Goal: Find contact information: Find contact information

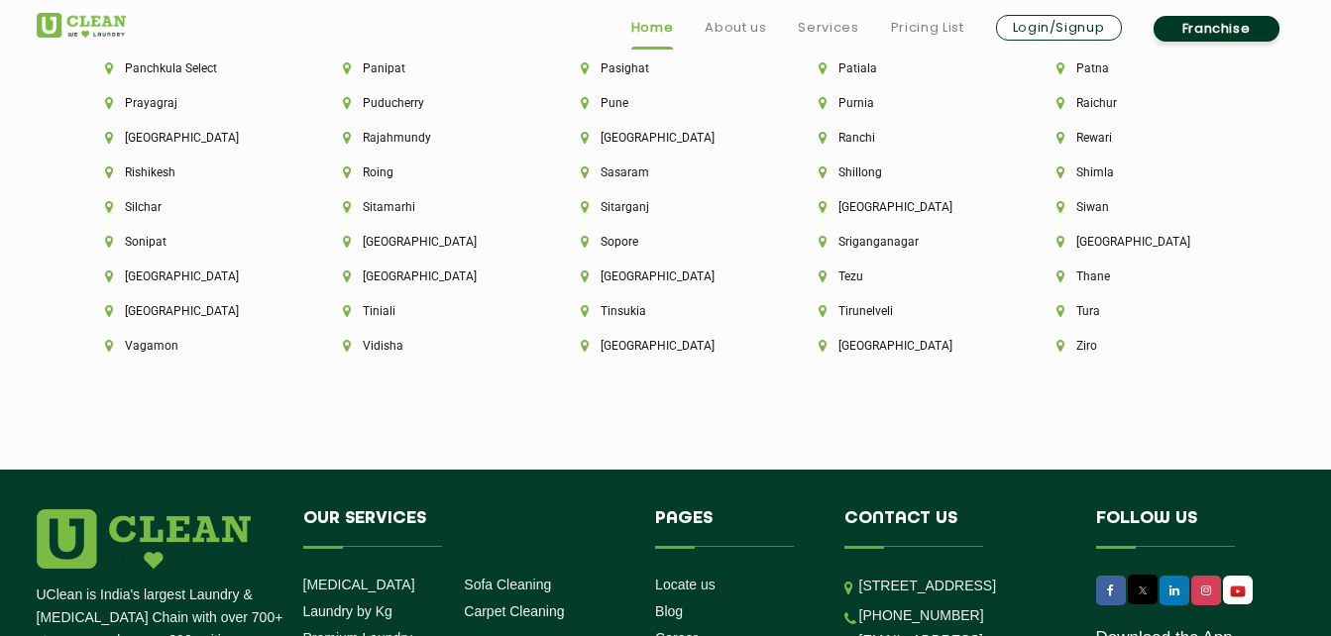
scroll to position [4616, 0]
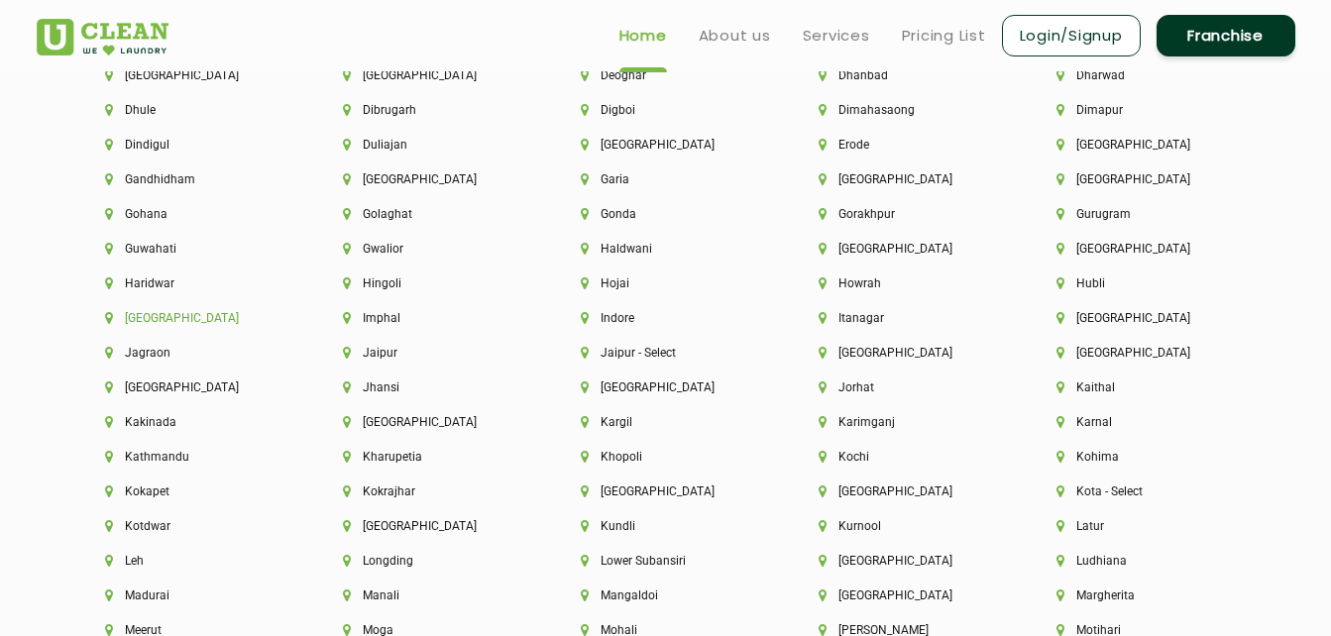
click at [131, 321] on li "[GEOGRAPHIC_DATA]" at bounding box center [190, 318] width 170 height 14
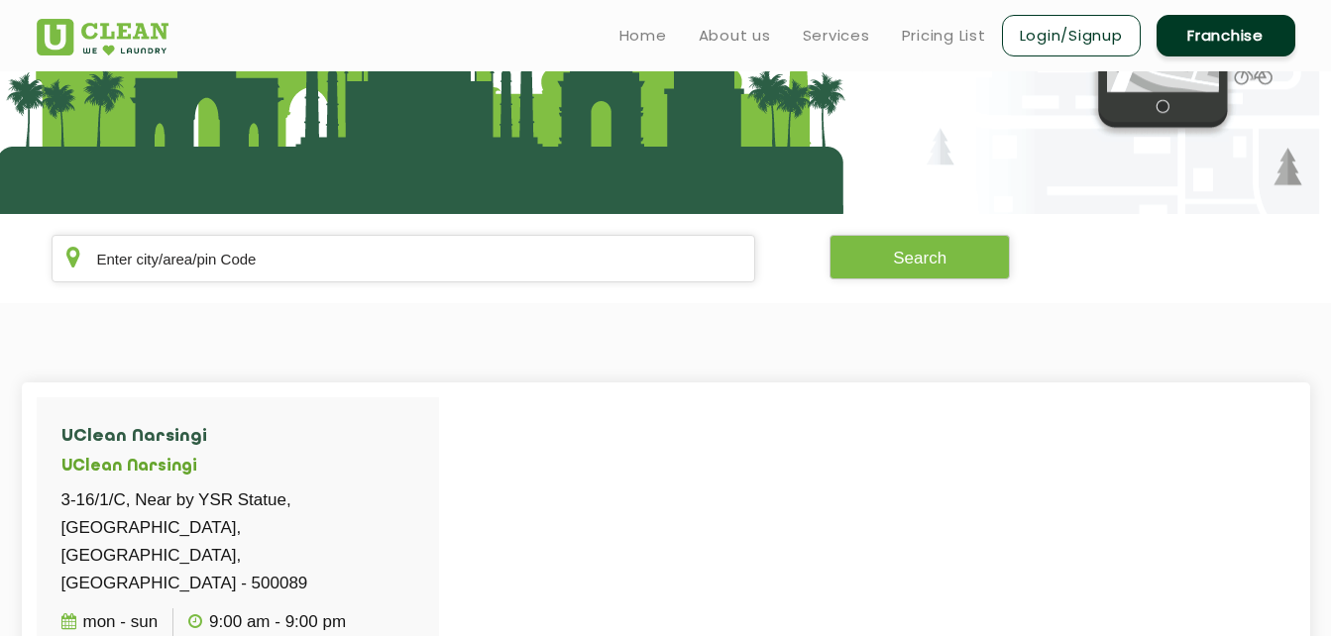
scroll to position [198, 0]
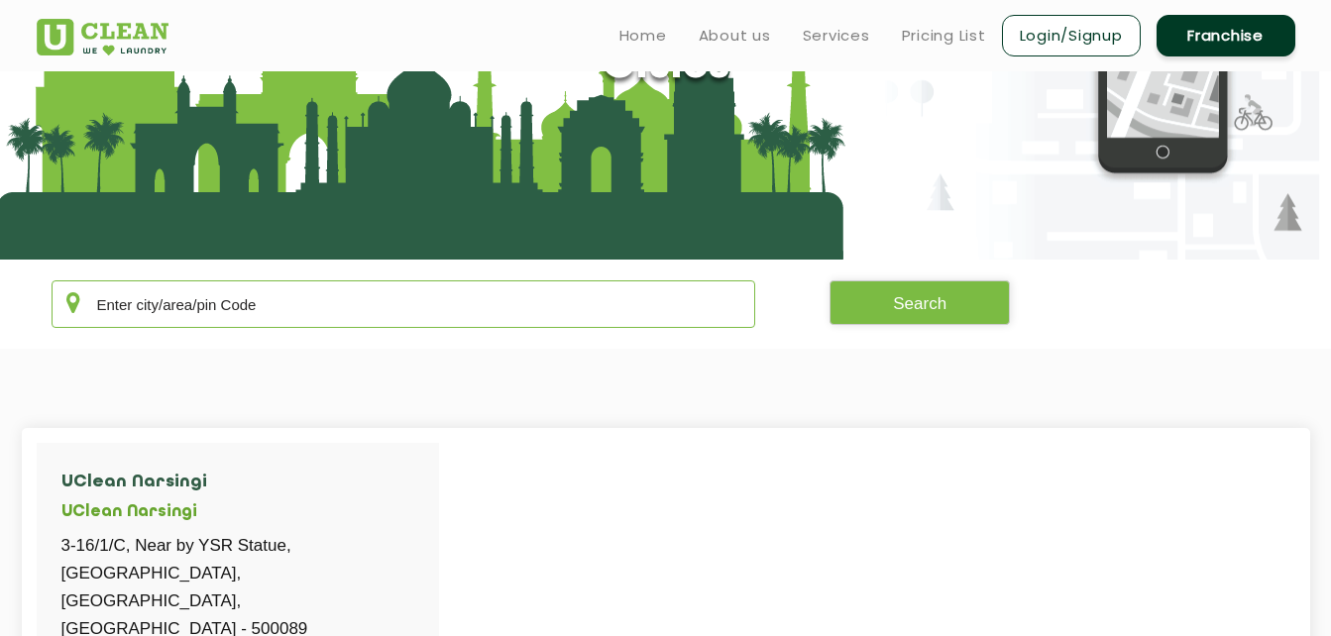
click at [330, 295] on input "text" at bounding box center [404, 304] width 705 height 48
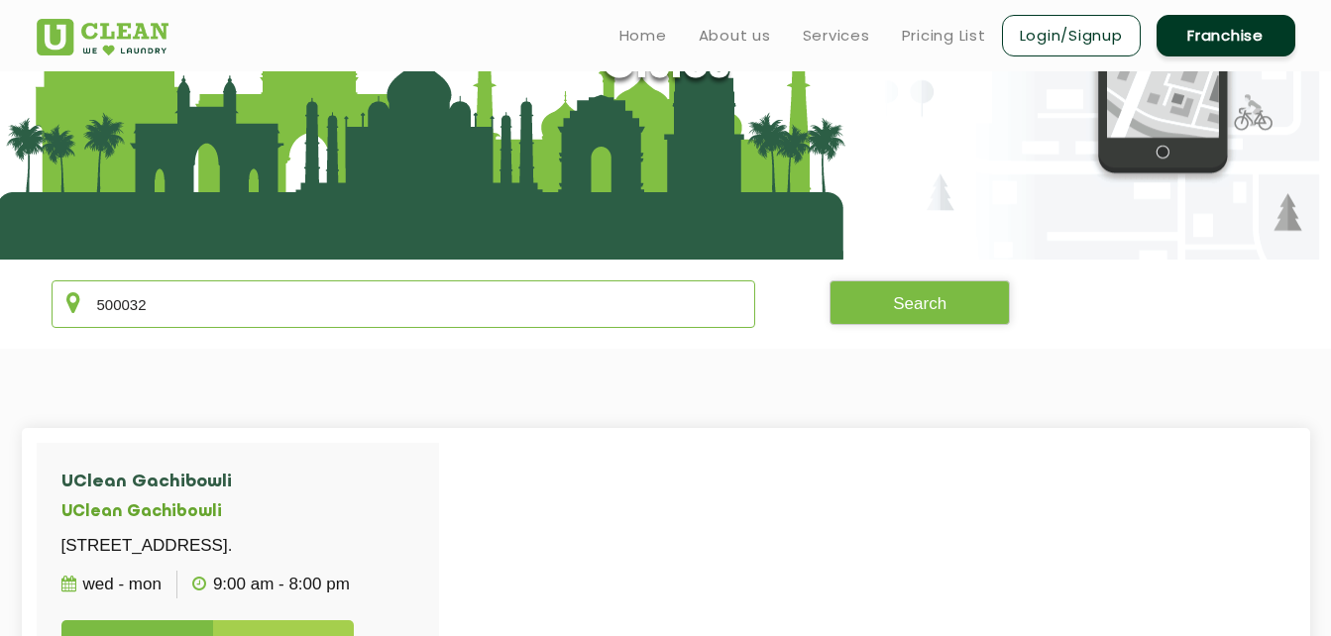
type input "500032"
click at [863, 331] on section "500032 Search" at bounding box center [665, 304] width 1331 height 89
click at [860, 305] on button "Search" at bounding box center [919, 302] width 180 height 45
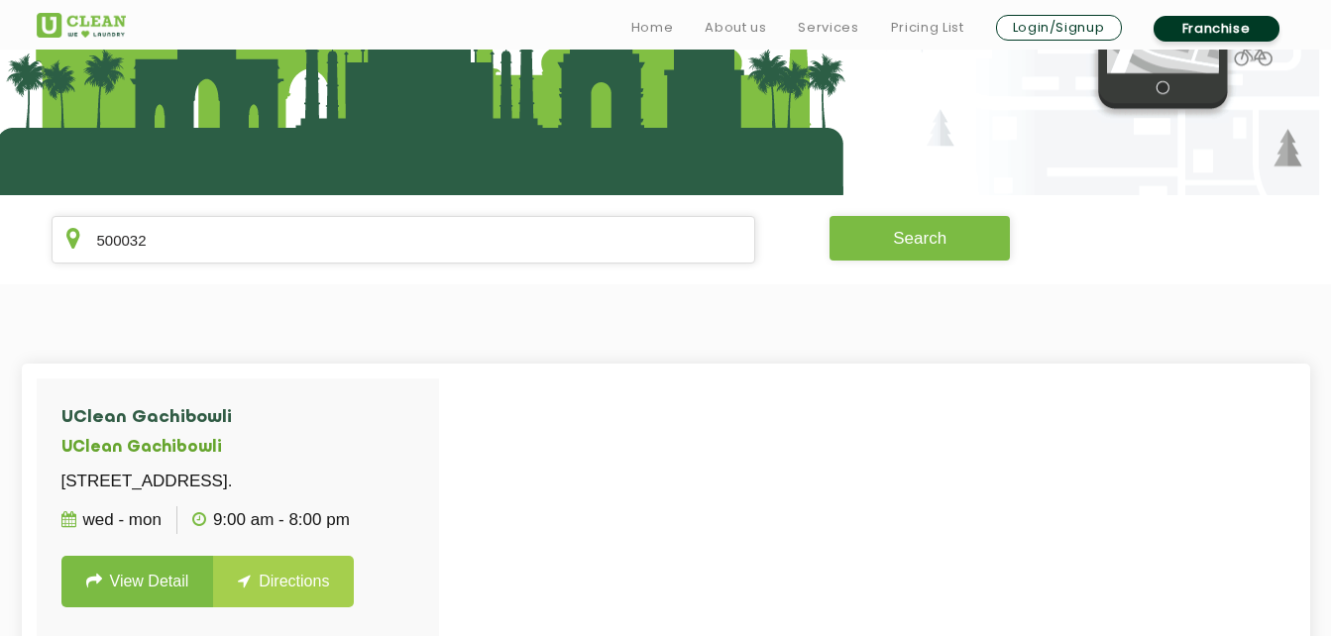
scroll to position [297, 0]
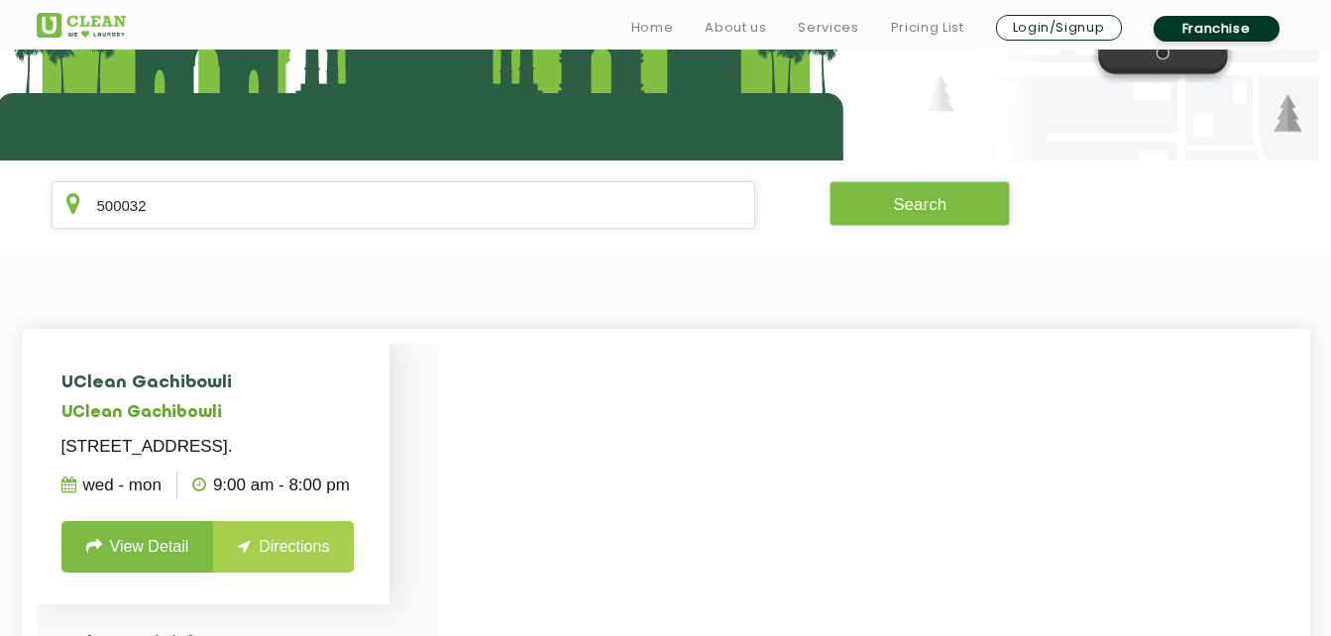
click at [102, 413] on h5 "UClean Gachibowli" at bounding box center [212, 413] width 303 height 19
click at [152, 573] on link "View Detail" at bounding box center [137, 547] width 153 height 52
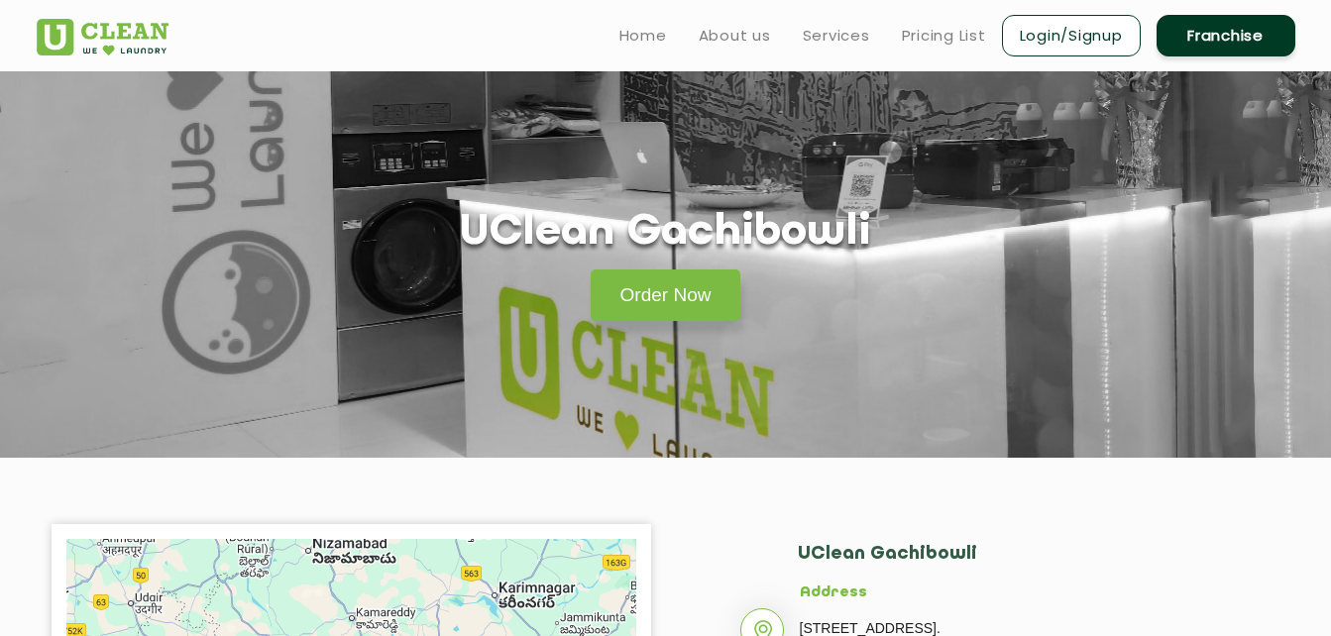
scroll to position [297, 0]
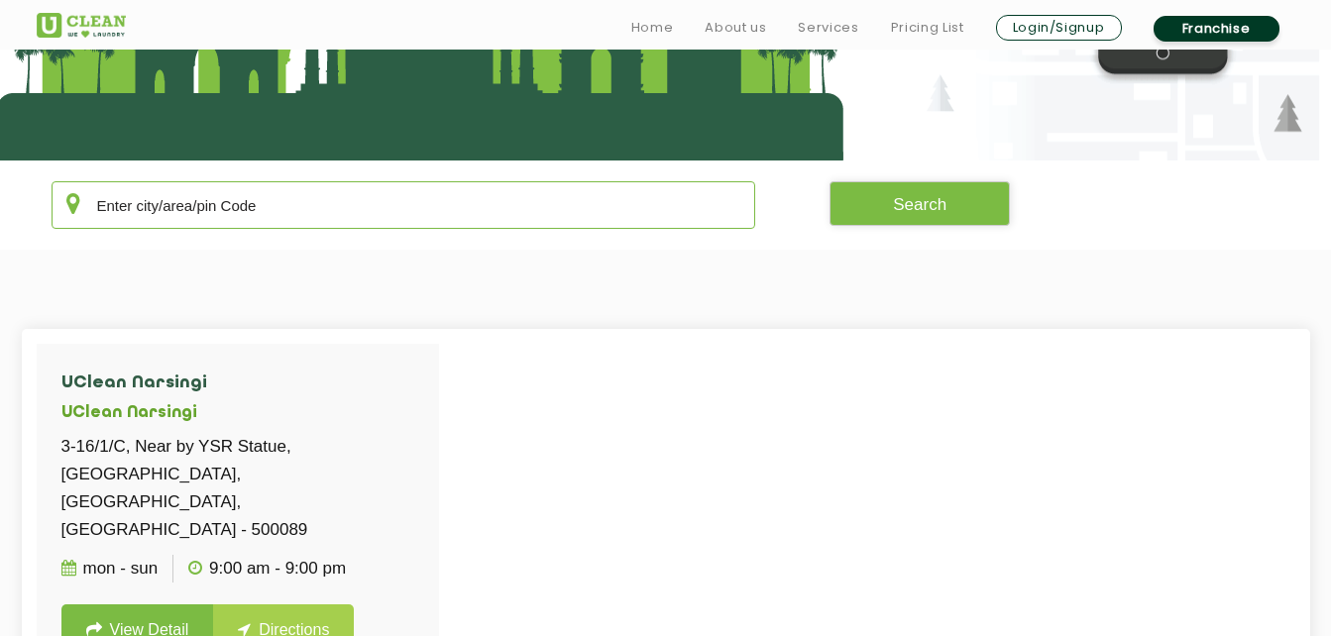
click at [296, 196] on input "text" at bounding box center [404, 205] width 705 height 48
type input "500032"
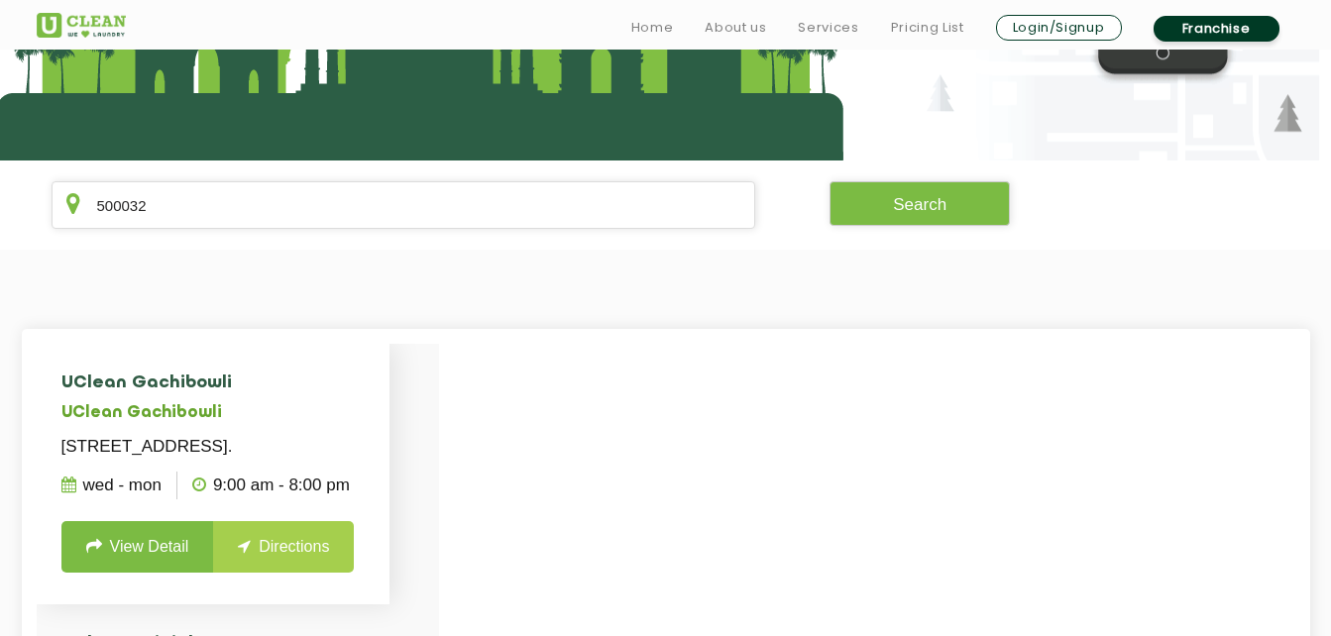
click at [152, 565] on link "View Detail" at bounding box center [137, 547] width 153 height 52
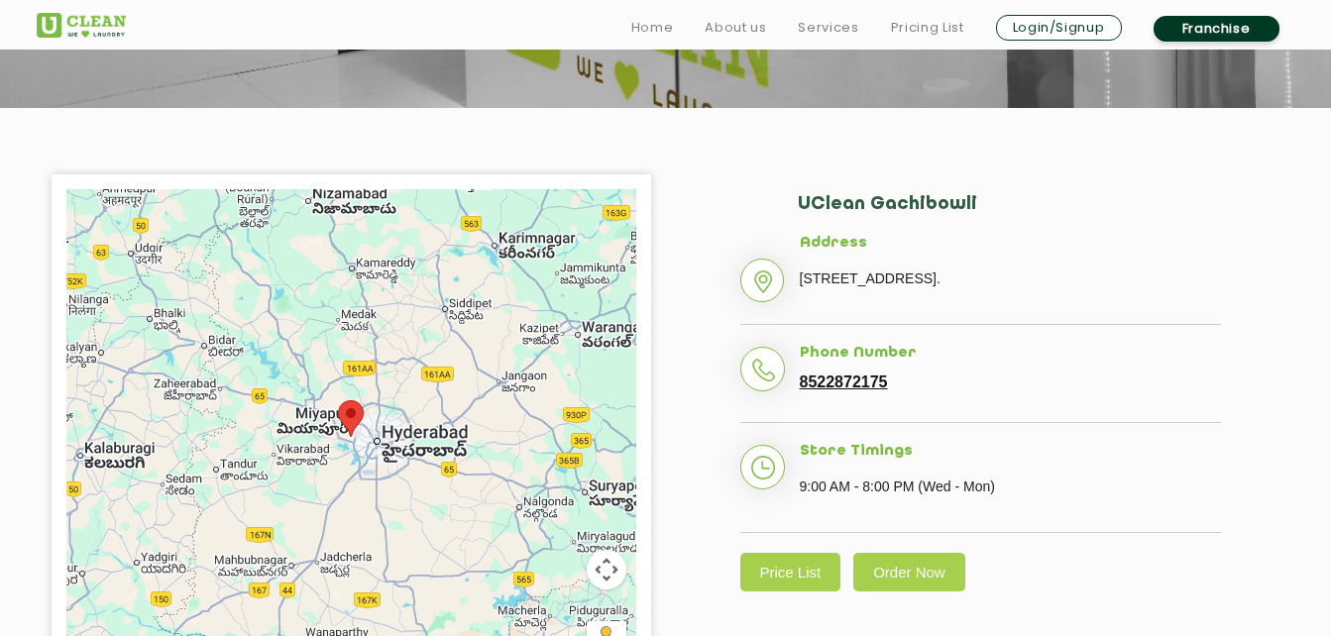
scroll to position [396, 0]
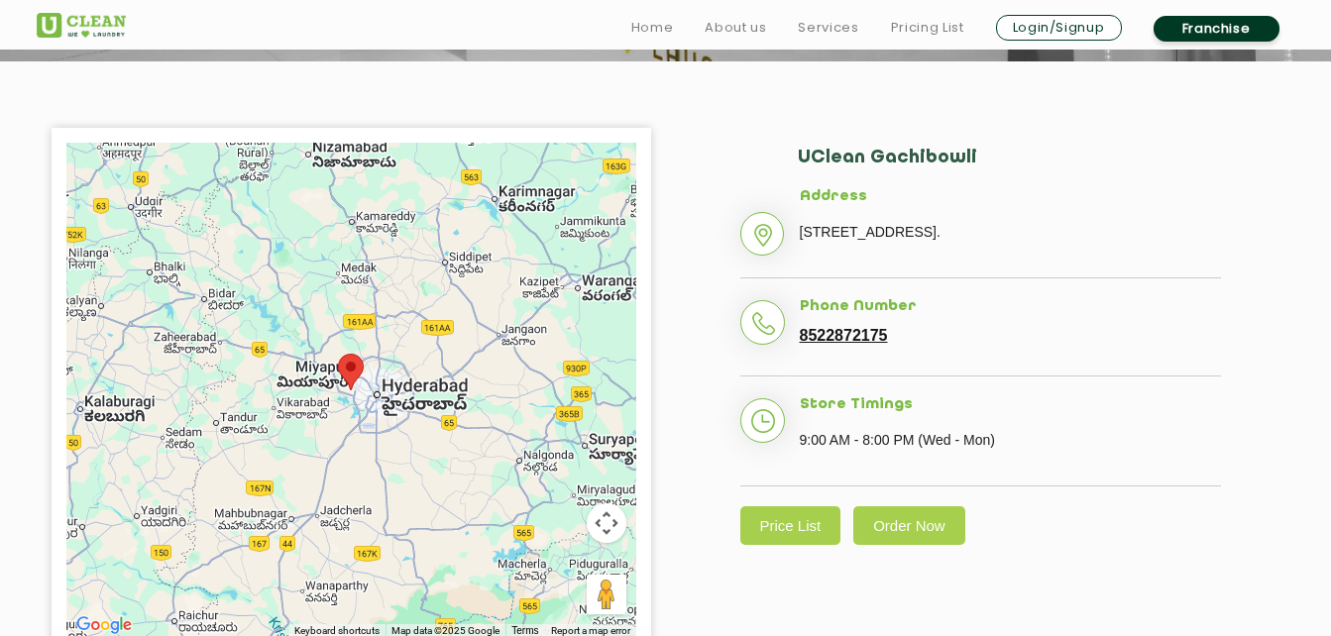
click at [857, 345] on link "8522872175" at bounding box center [844, 336] width 88 height 18
drag, startPoint x: 857, startPoint y: 361, endPoint x: 1008, endPoint y: 366, distance: 150.7
click at [1008, 366] on li "Phone Number [PHONE_NUMBER]" at bounding box center [980, 337] width 481 height 79
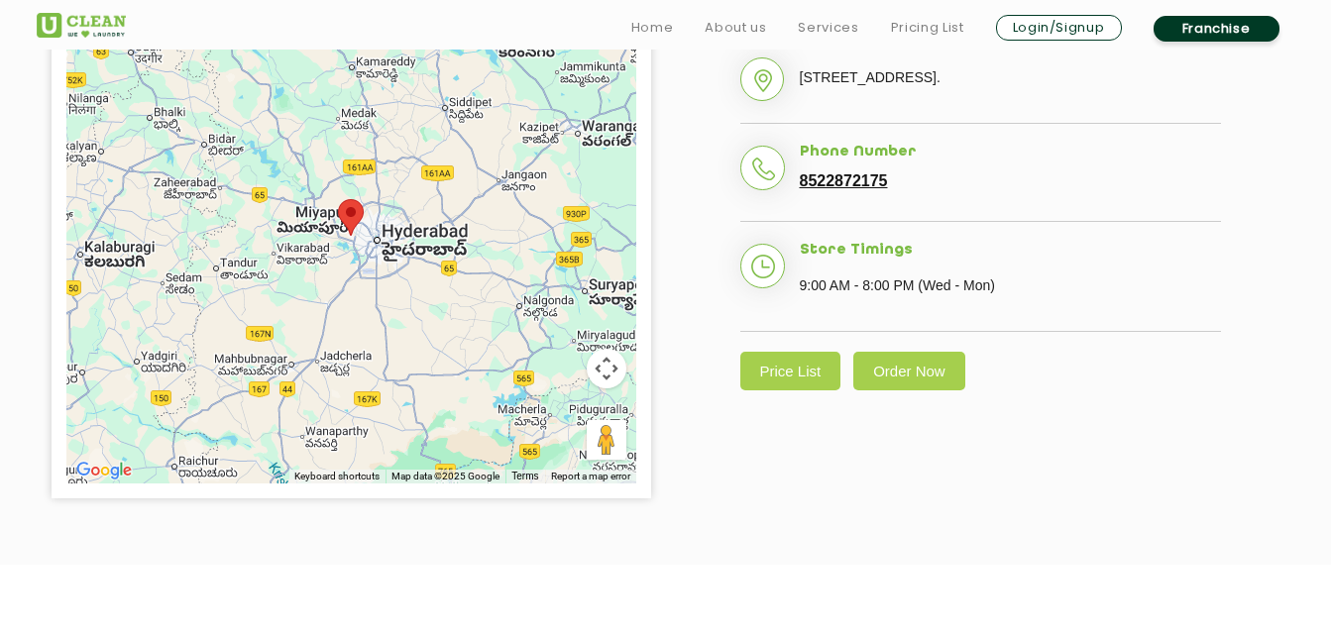
scroll to position [595, 0]
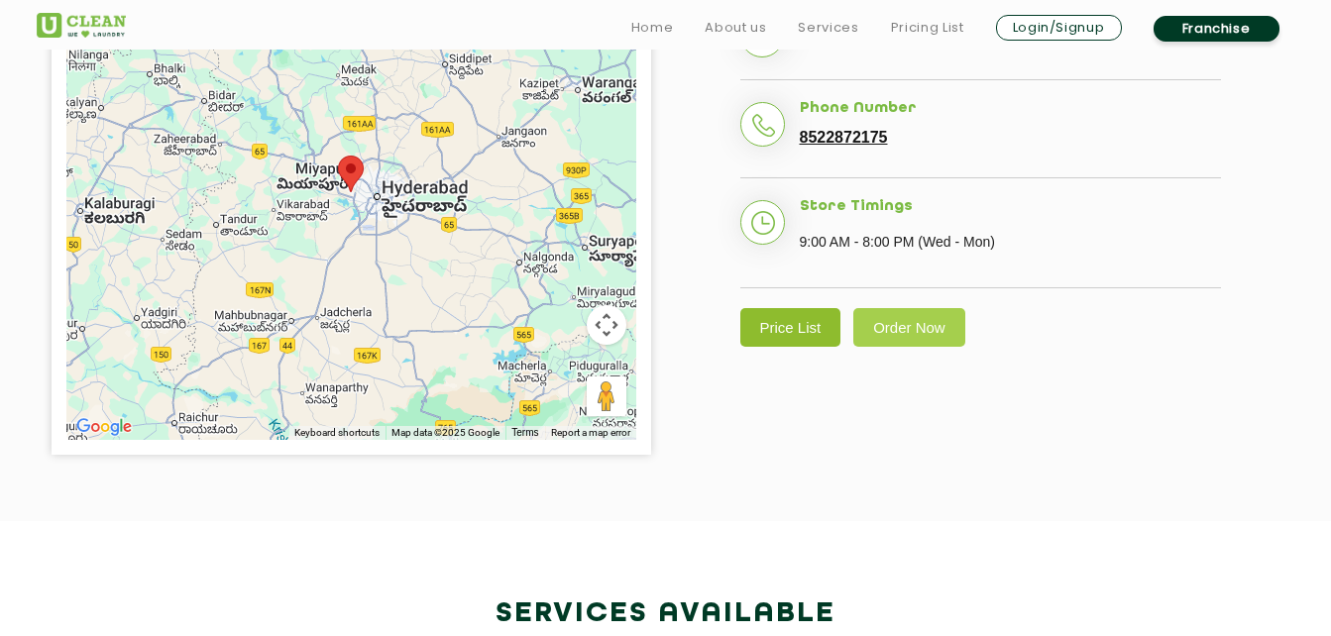
click at [816, 347] on link "Price List" at bounding box center [790, 327] width 101 height 39
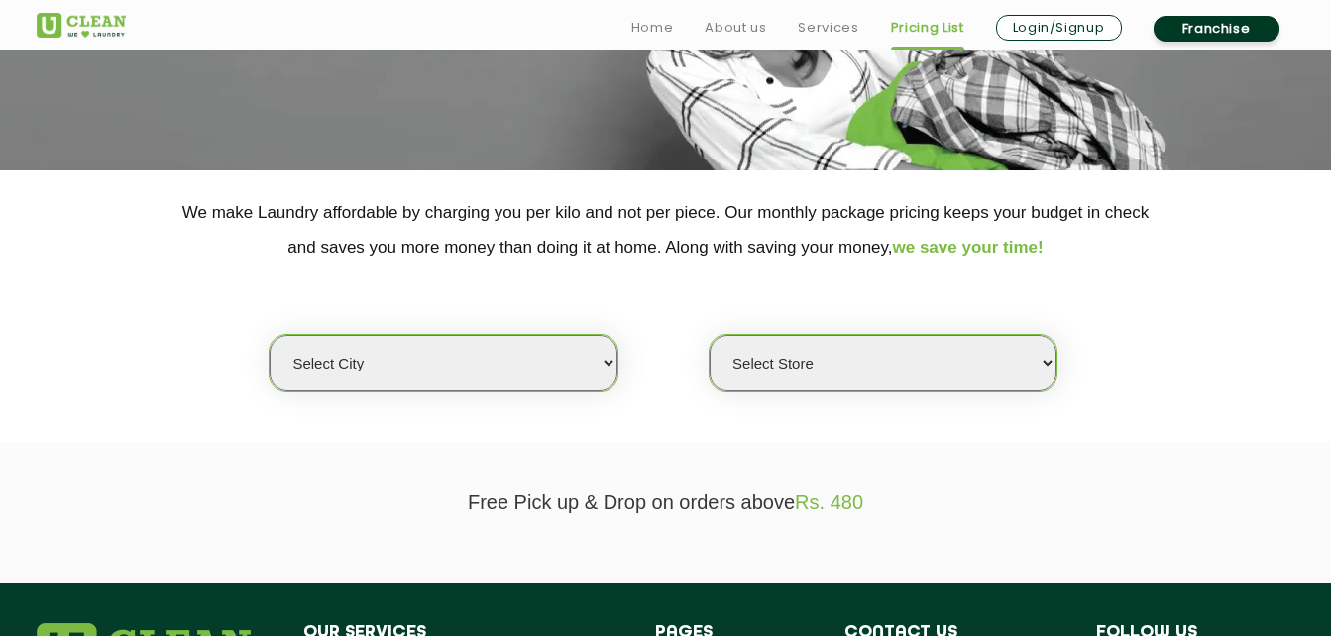
scroll to position [297, 0]
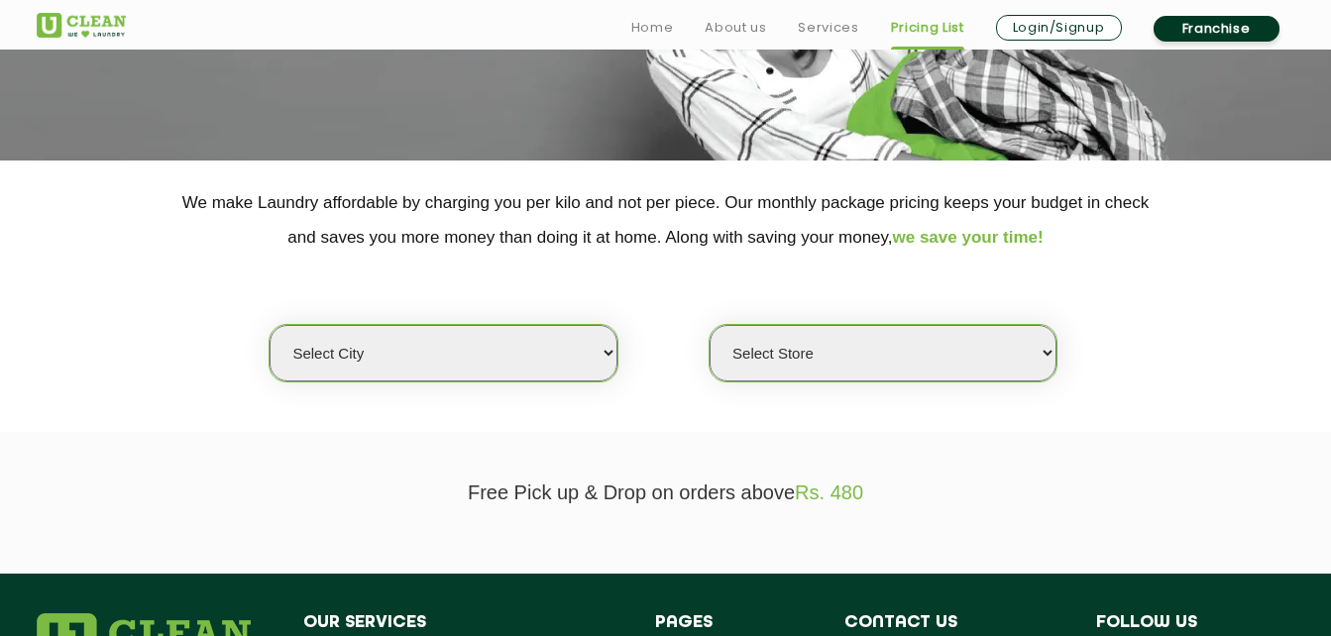
click at [471, 375] on select "Select city [GEOGRAPHIC_DATA] [GEOGRAPHIC_DATA] [GEOGRAPHIC_DATA] [GEOGRAPHIC_D…" at bounding box center [443, 353] width 347 height 56
click at [486, 337] on select "Select city [GEOGRAPHIC_DATA] [GEOGRAPHIC_DATA] [GEOGRAPHIC_DATA] [GEOGRAPHIC_D…" at bounding box center [443, 353] width 347 height 56
click at [493, 346] on select "Select city [GEOGRAPHIC_DATA] [GEOGRAPHIC_DATA] [GEOGRAPHIC_DATA] [GEOGRAPHIC_D…" at bounding box center [443, 353] width 347 height 56
click at [518, 352] on select "Select city [GEOGRAPHIC_DATA] [GEOGRAPHIC_DATA] [GEOGRAPHIC_DATA] [GEOGRAPHIC_D…" at bounding box center [443, 353] width 347 height 56
select select "5"
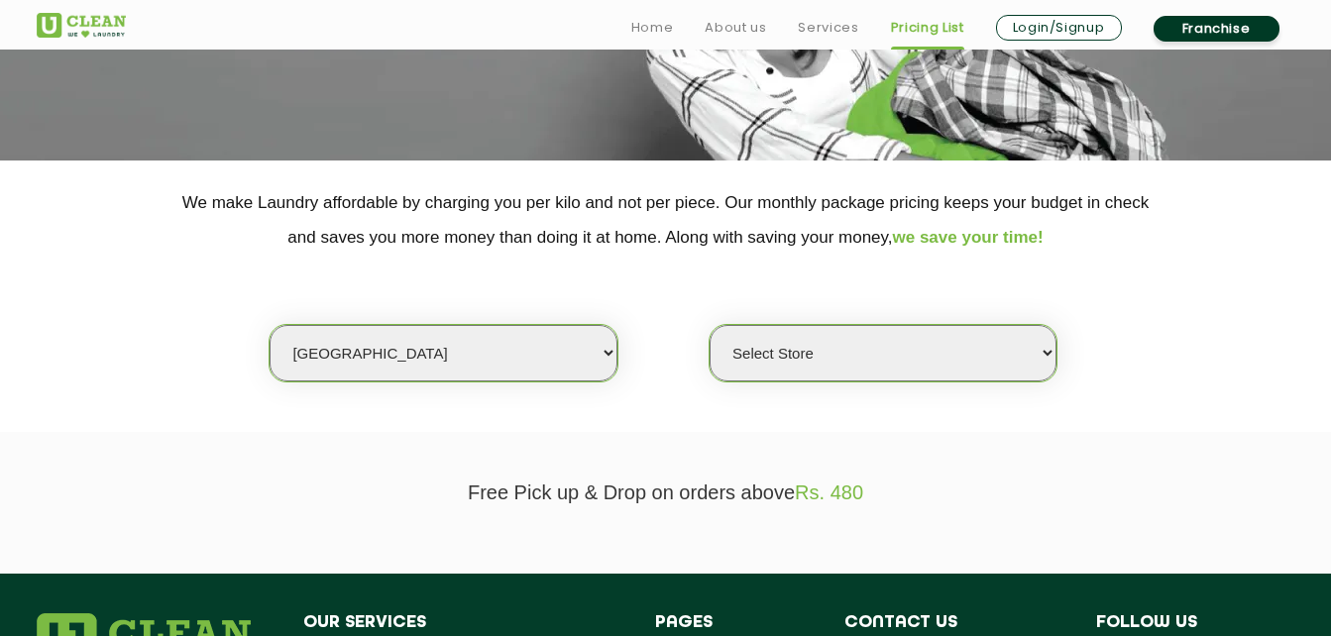
click at [270, 325] on select "Select city [GEOGRAPHIC_DATA] [GEOGRAPHIC_DATA] [GEOGRAPHIC_DATA] [GEOGRAPHIC_D…" at bounding box center [443, 353] width 347 height 56
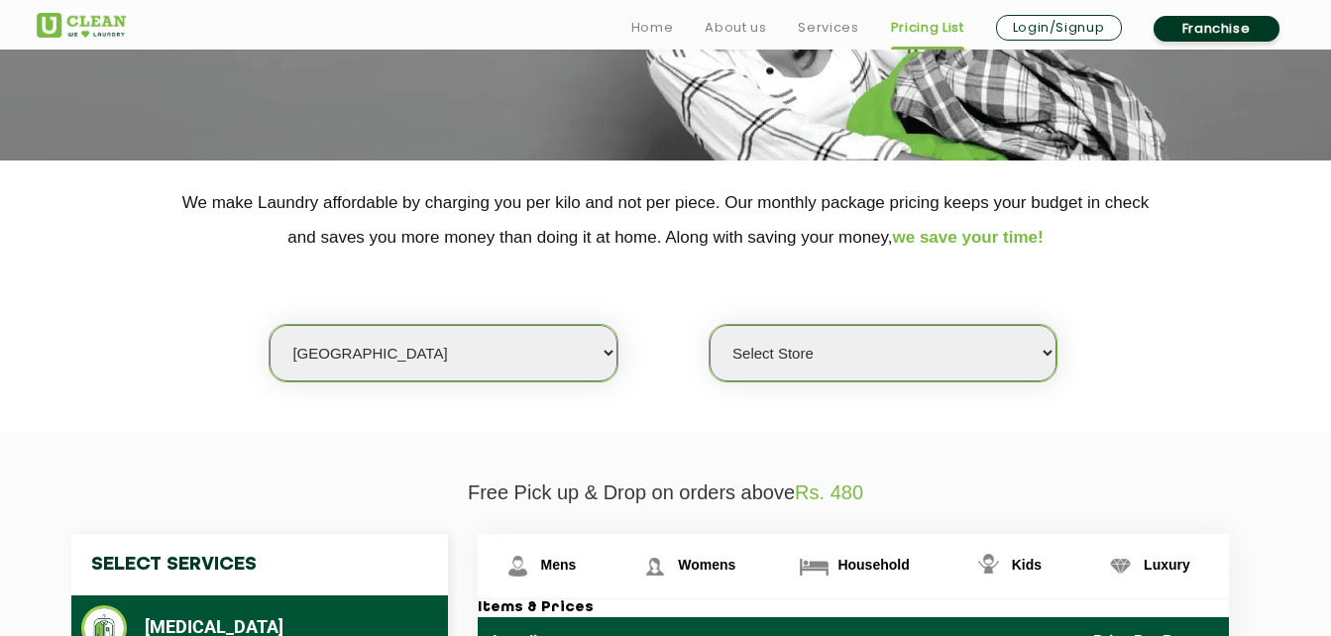
click at [904, 346] on select "Select Store UClean Narsingi UClean Nizampet UClean Sangareddy UClean Gachibowl…" at bounding box center [883, 353] width 347 height 56
select select "381"
click at [710, 325] on select "Select Store UClean Narsingi UClean Nizampet UClean Sangareddy UClean Gachibowl…" at bounding box center [883, 353] width 347 height 56
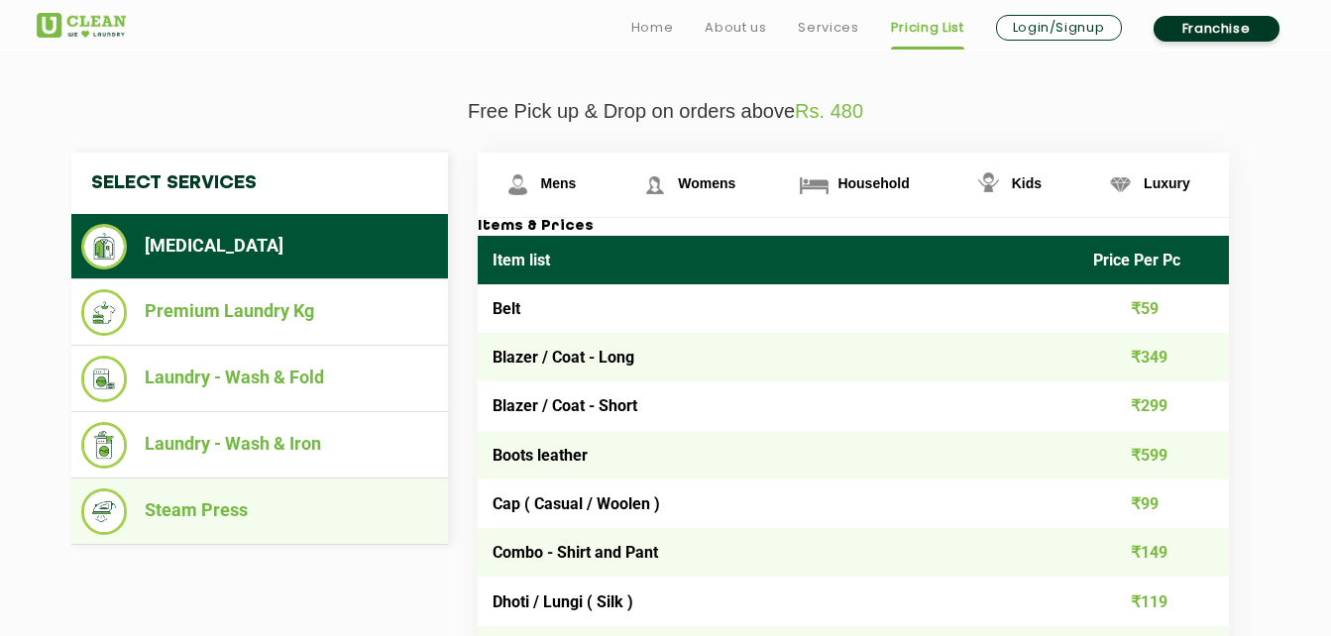
scroll to position [793, 0]
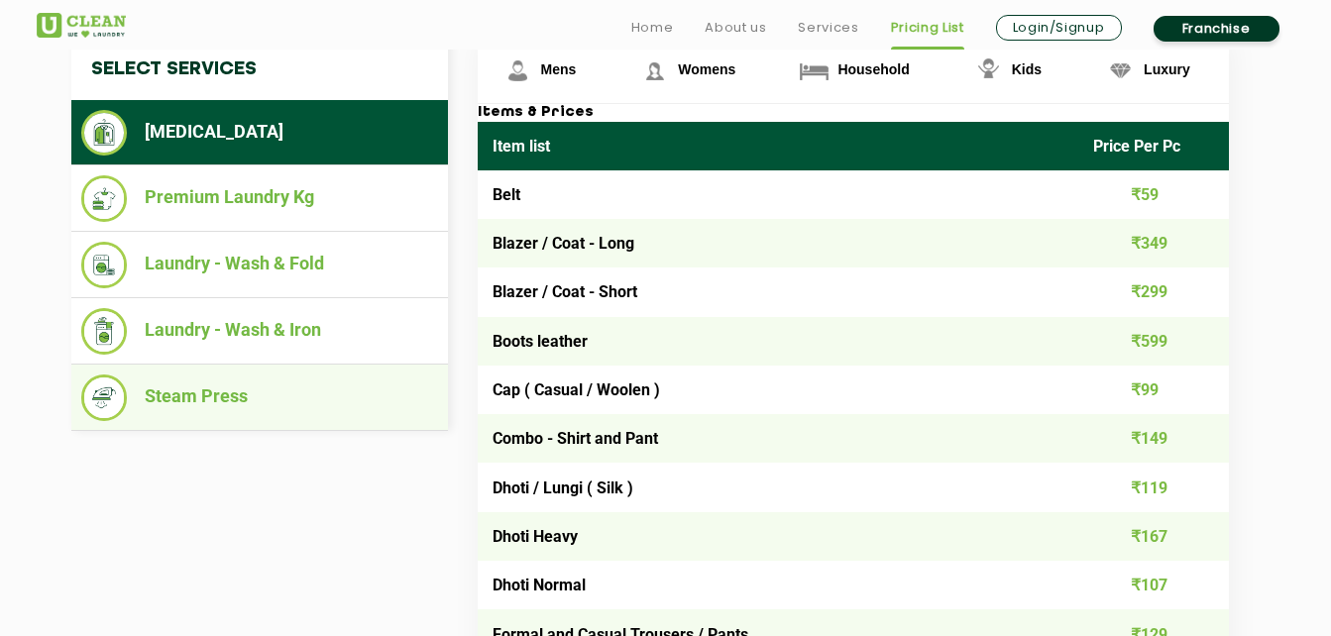
click at [334, 383] on li "Steam Press" at bounding box center [259, 398] width 357 height 47
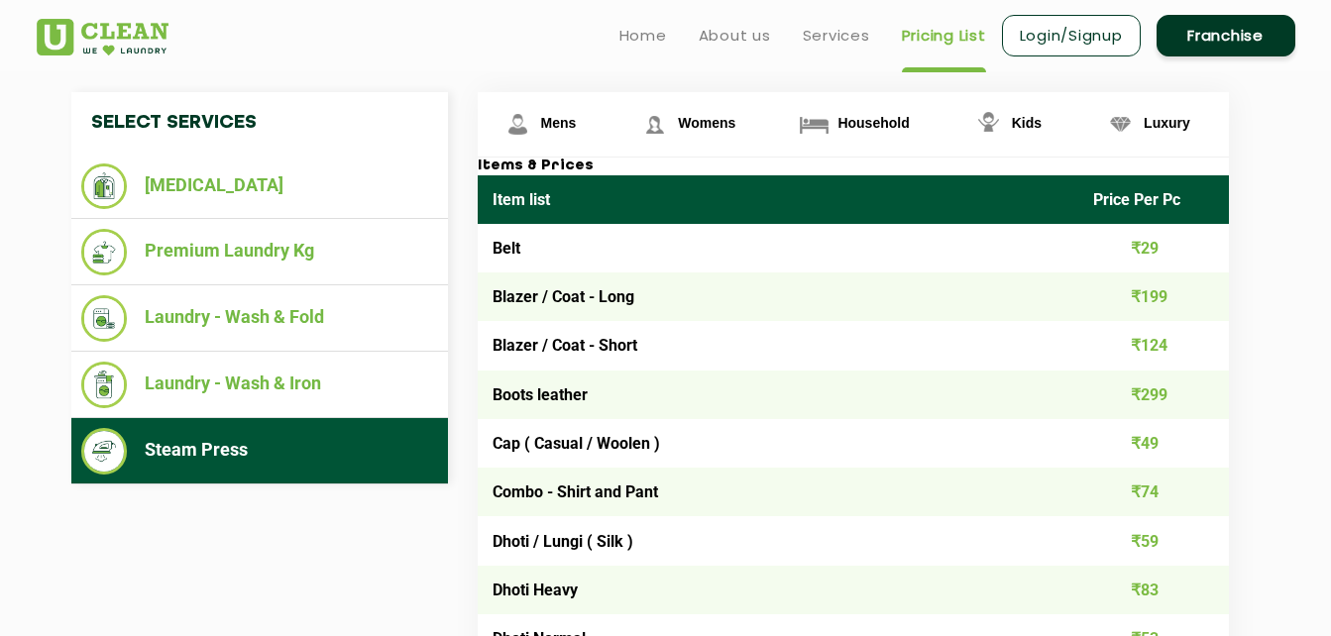
scroll to position [694, 0]
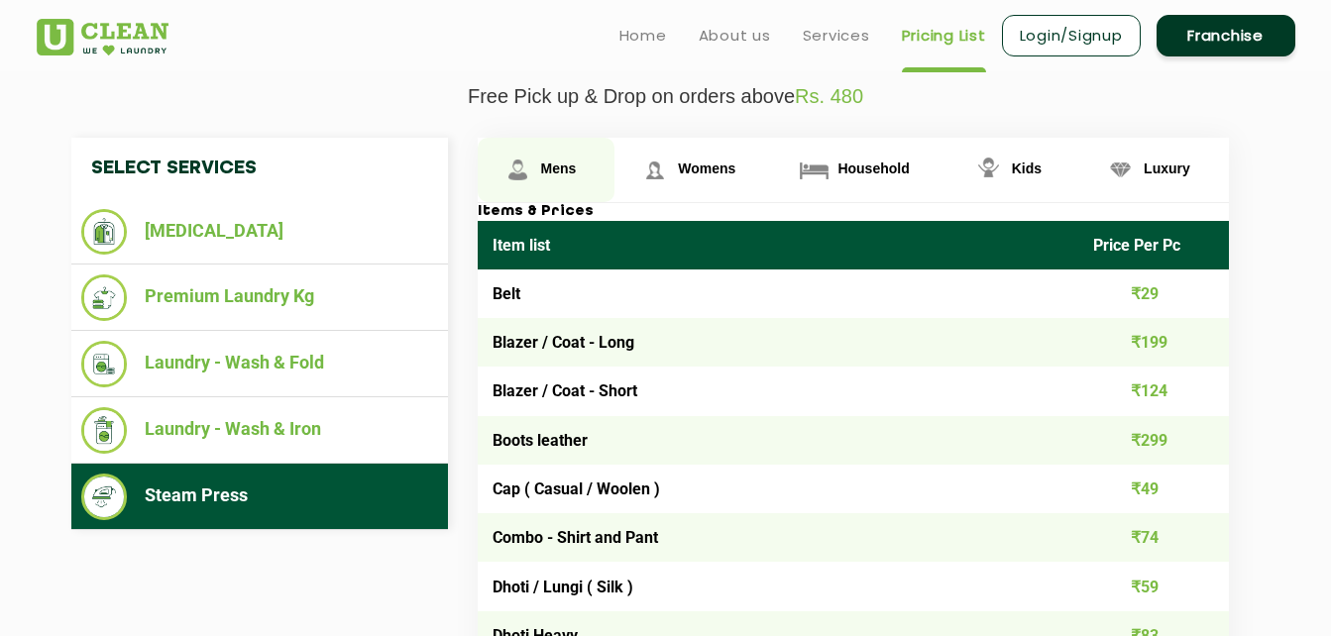
click at [540, 160] on link "Mens" at bounding box center [547, 170] width 138 height 64
click at [535, 165] on link "Mens" at bounding box center [547, 170] width 138 height 64
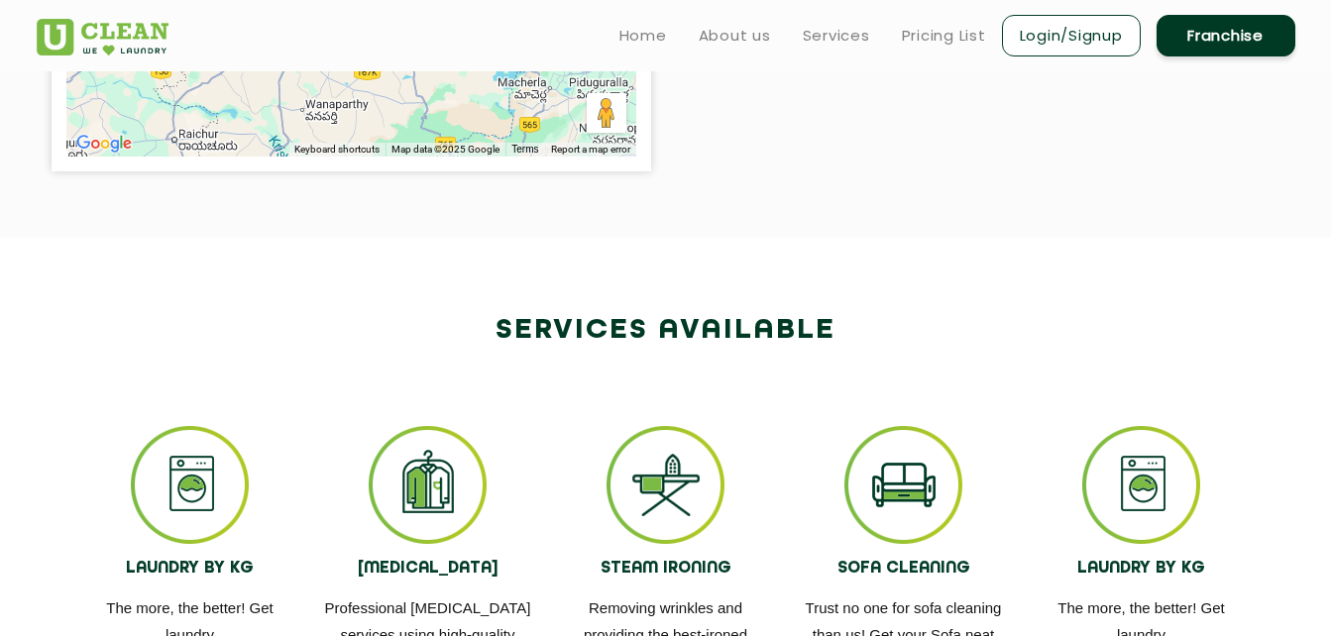
scroll to position [595, 0]
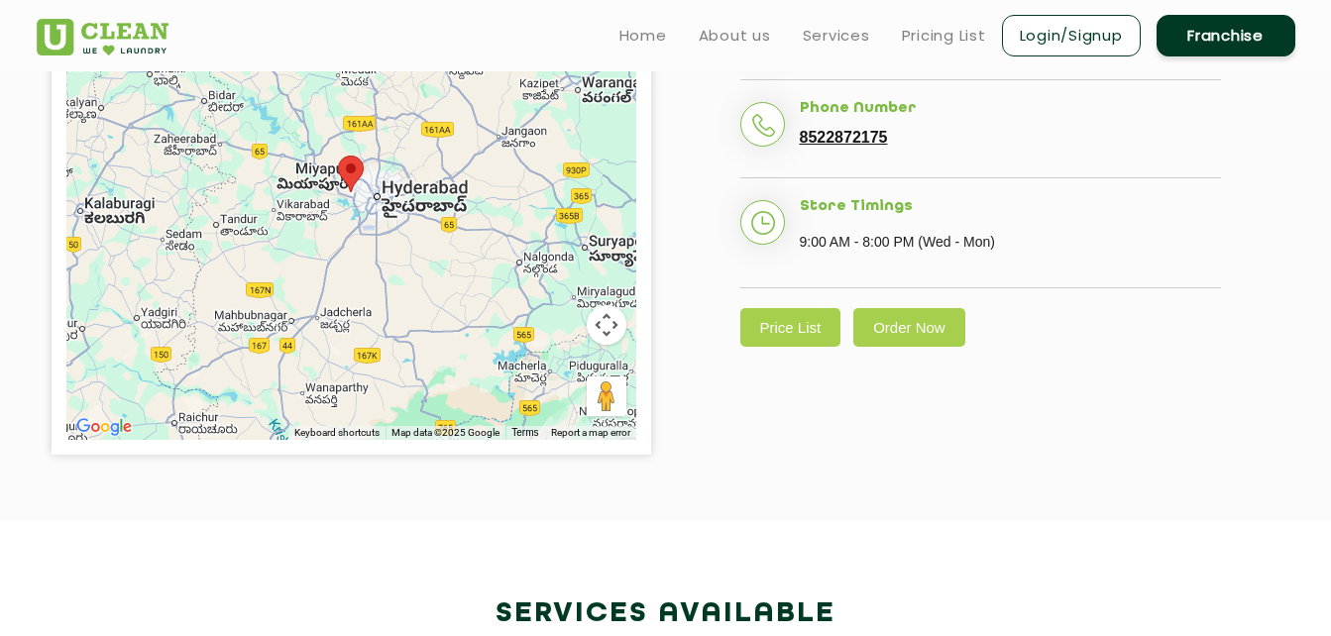
click at [815, 147] on link "8522872175" at bounding box center [844, 138] width 88 height 18
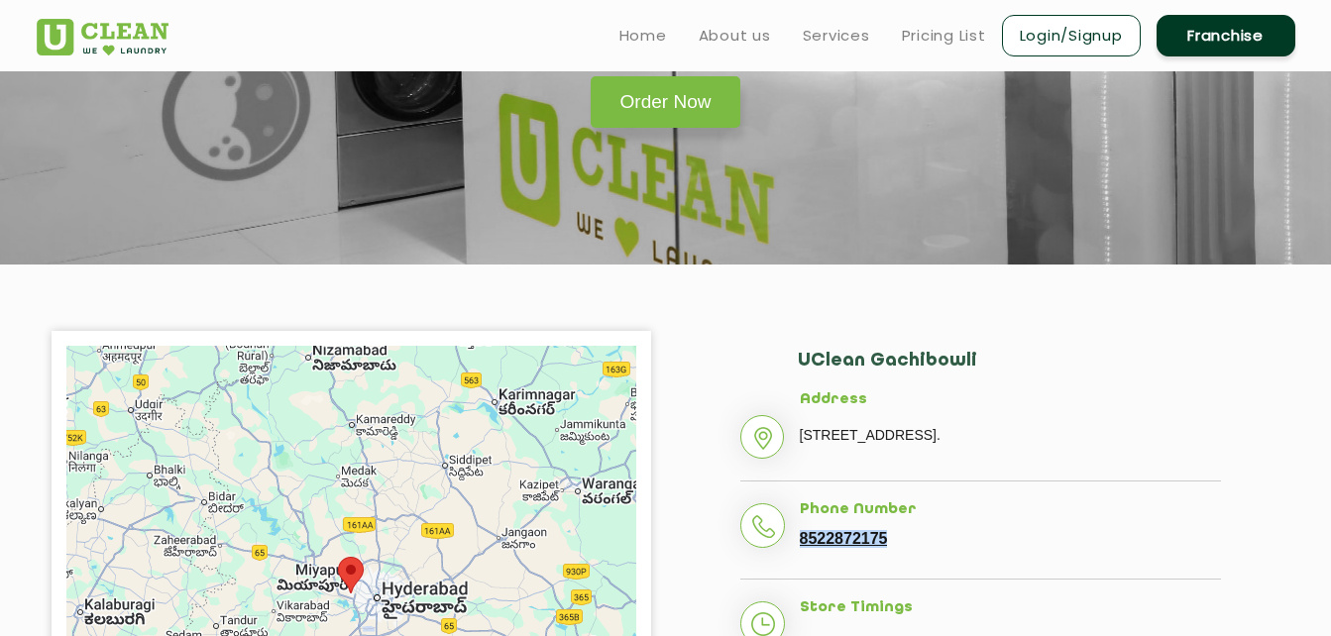
scroll to position [297, 0]
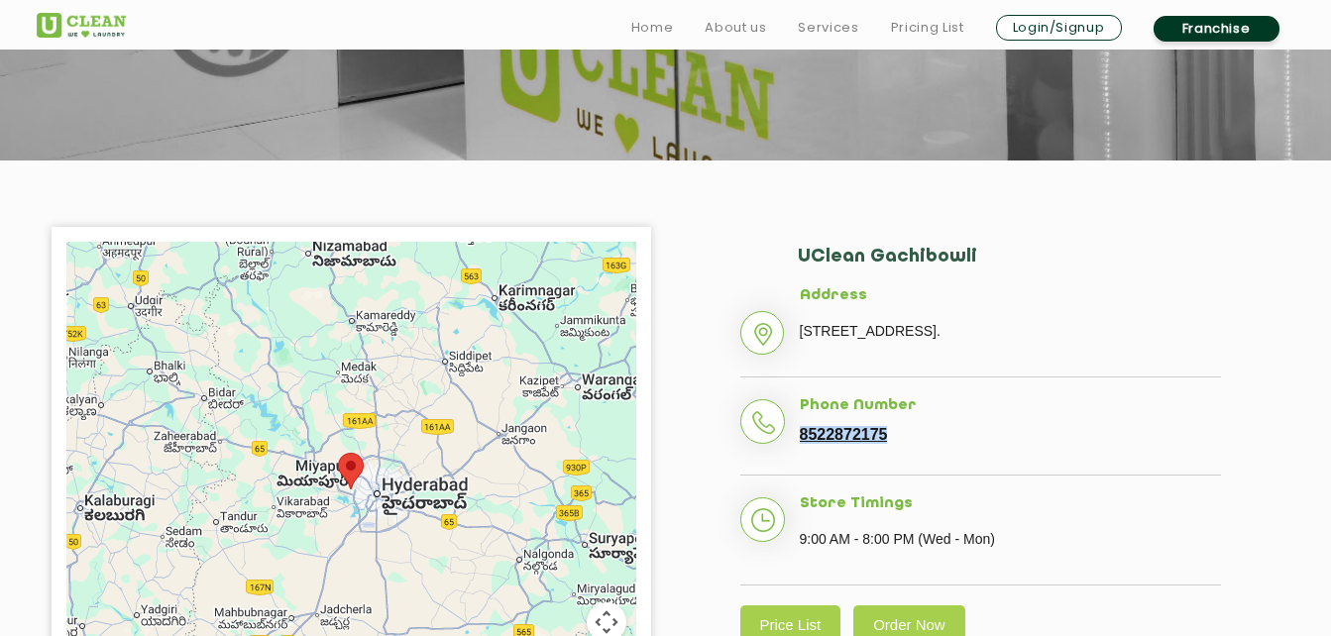
click at [893, 465] on li "Phone Number [PHONE_NUMBER]" at bounding box center [980, 436] width 481 height 79
drag, startPoint x: 897, startPoint y: 459, endPoint x: 802, endPoint y: 466, distance: 95.4
click at [802, 466] on li "Phone Number [PHONE_NUMBER]" at bounding box center [980, 436] width 481 height 79
